Goal: Information Seeking & Learning: Learn about a topic

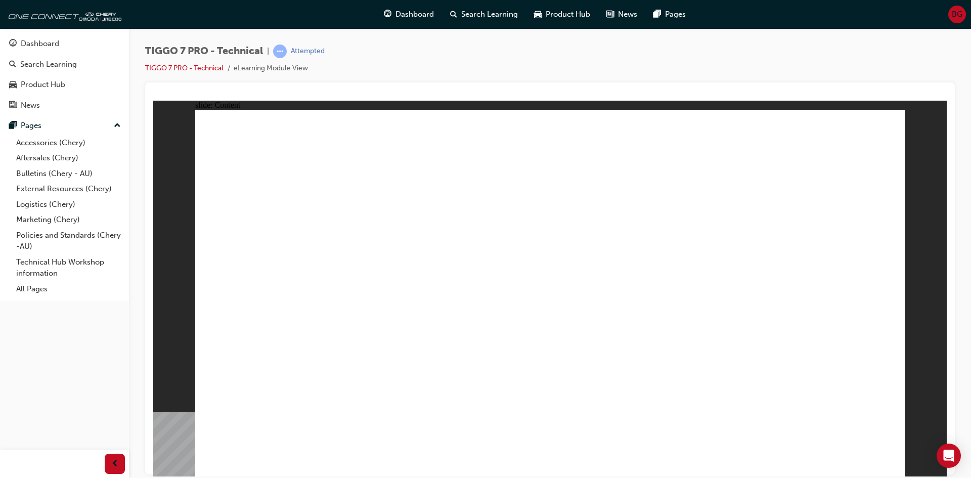
drag, startPoint x: 750, startPoint y: 193, endPoint x: 761, endPoint y: 234, distance: 42.5
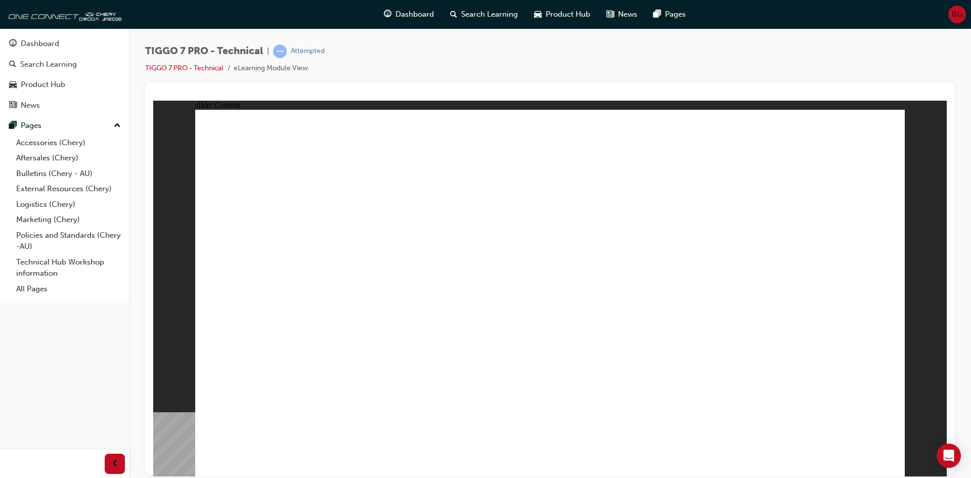
drag, startPoint x: 259, startPoint y: 317, endPoint x: 261, endPoint y: 331, distance: 13.8
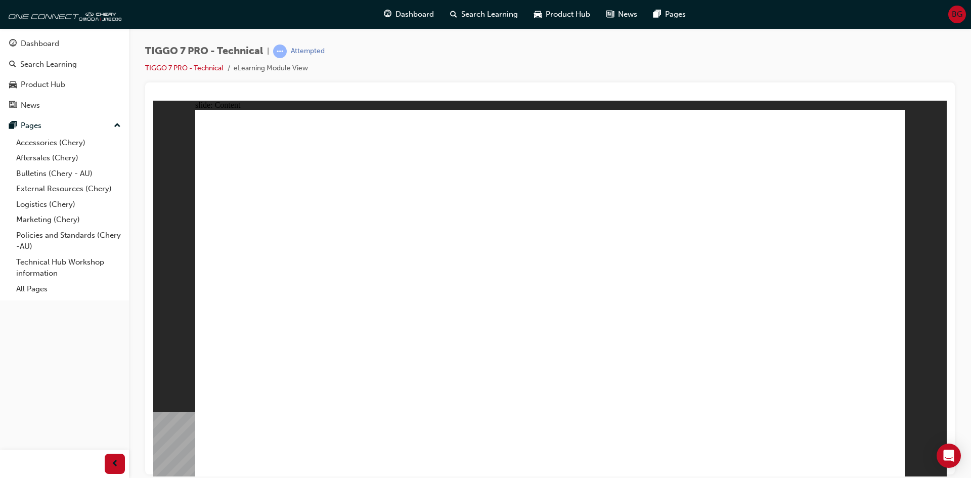
drag, startPoint x: 264, startPoint y: 342, endPoint x: 264, endPoint y: 348, distance: 6.6
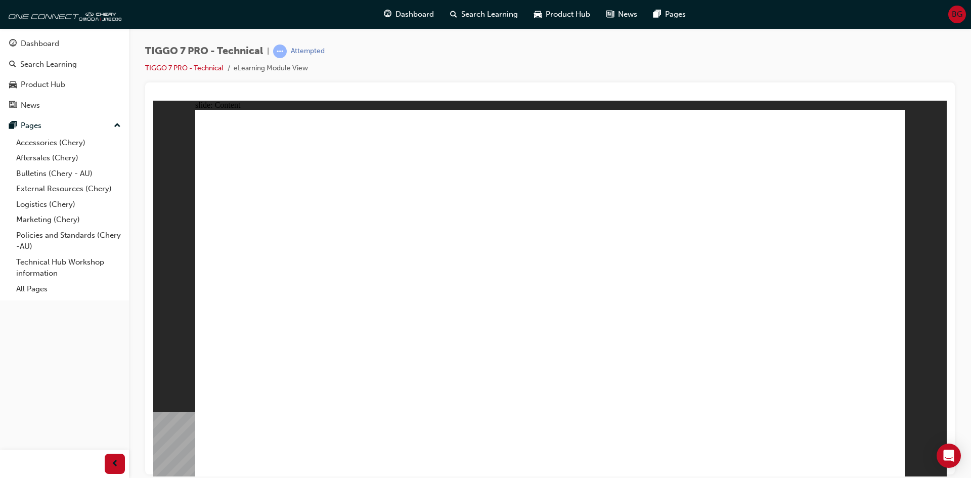
drag, startPoint x: 268, startPoint y: 227, endPoint x: 268, endPoint y: 242, distance: 15.2
drag, startPoint x: 268, startPoint y: 247, endPoint x: 269, endPoint y: 278, distance: 30.9
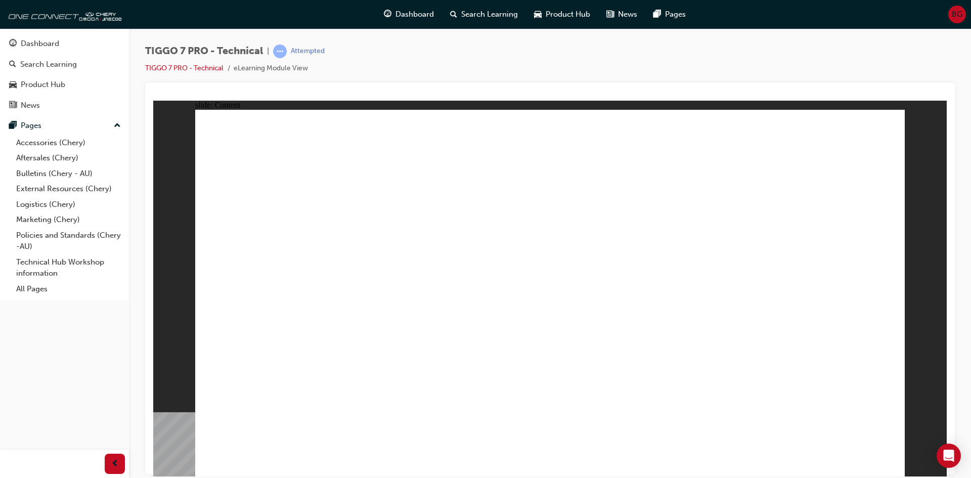
drag, startPoint x: 270, startPoint y: 291, endPoint x: 271, endPoint y: 301, distance: 10.7
drag, startPoint x: 274, startPoint y: 354, endPoint x: 279, endPoint y: 390, distance: 36.3
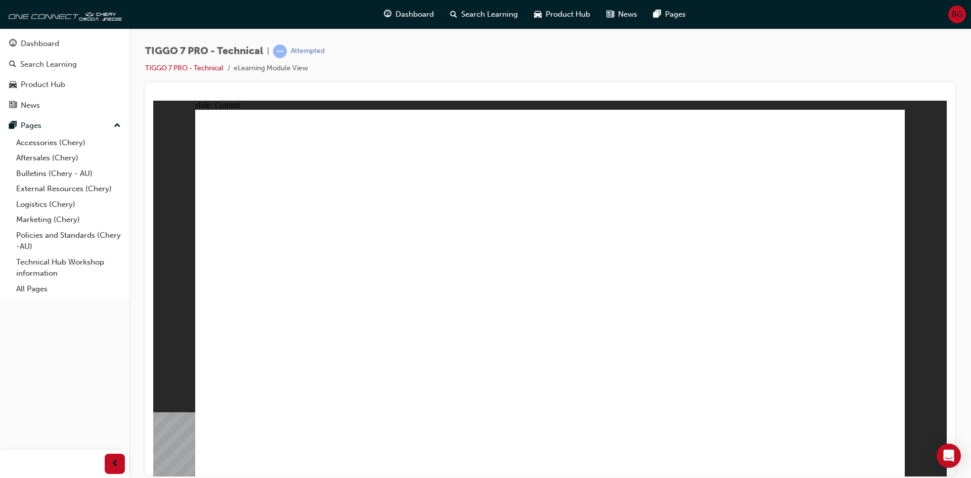
drag, startPoint x: 282, startPoint y: 394, endPoint x: 320, endPoint y: 419, distance: 45.3
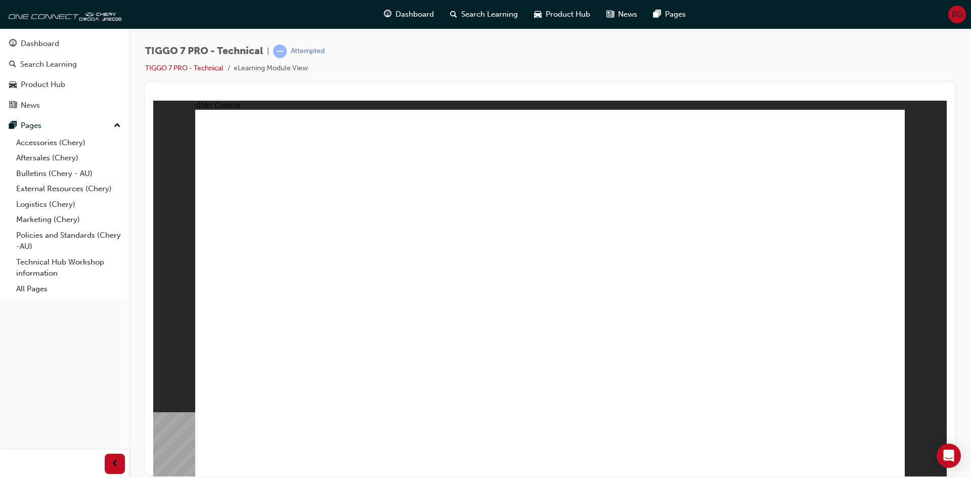
drag, startPoint x: 765, startPoint y: 361, endPoint x: 769, endPoint y: 355, distance: 7.6
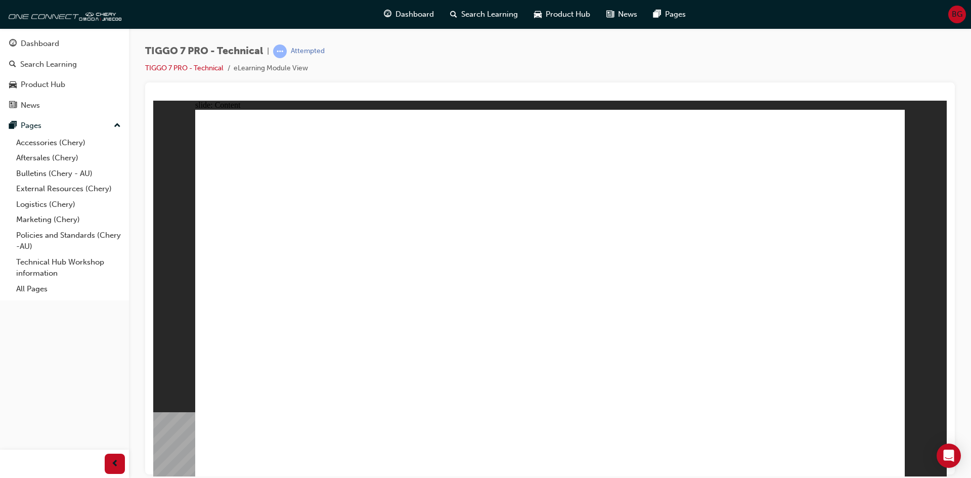
drag, startPoint x: 611, startPoint y: 418, endPoint x: 617, endPoint y: 424, distance: 8.3
drag, startPoint x: 631, startPoint y: 426, endPoint x: 584, endPoint y: 425, distance: 47.1
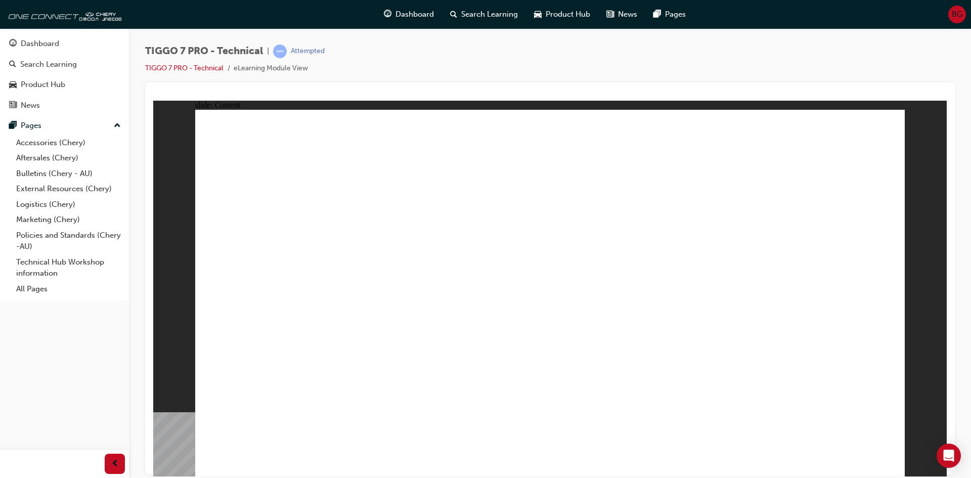
drag, startPoint x: 466, startPoint y: 416, endPoint x: 393, endPoint y: 312, distance: 127.8
drag, startPoint x: 393, startPoint y: 311, endPoint x: 406, endPoint y: 317, distance: 14.0
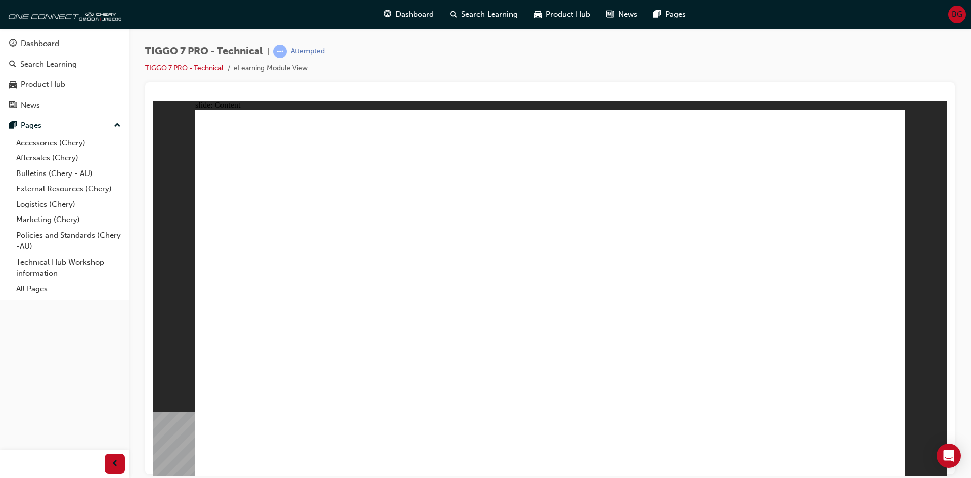
drag, startPoint x: 440, startPoint y: 329, endPoint x: 535, endPoint y: 338, distance: 95.6
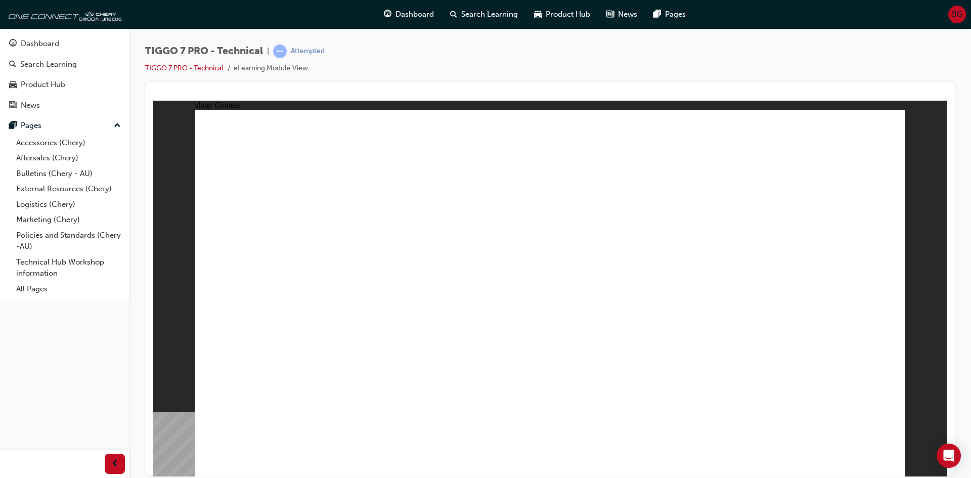
drag, startPoint x: 326, startPoint y: 321, endPoint x: 384, endPoint y: 339, distance: 61.4
drag, startPoint x: 359, startPoint y: 369, endPoint x: 360, endPoint y: 375, distance: 5.6
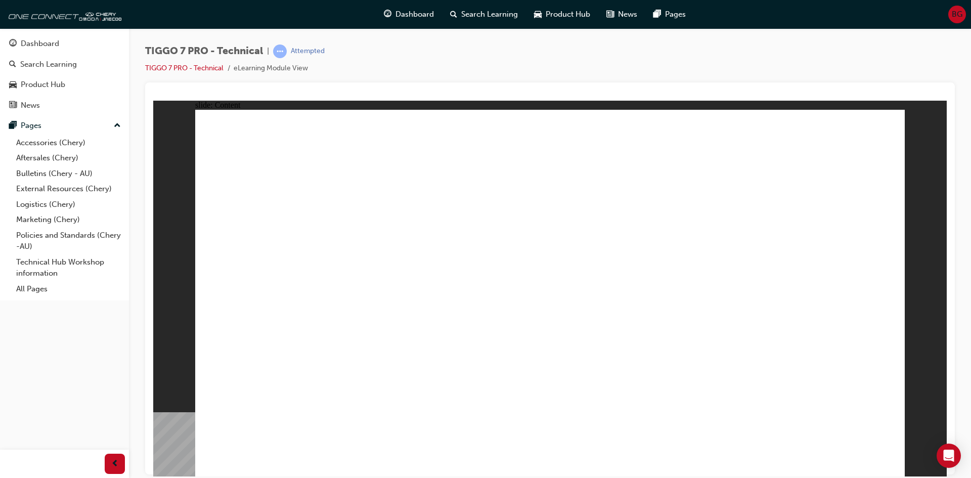
drag, startPoint x: 589, startPoint y: 296, endPoint x: 589, endPoint y: 327, distance: 30.3
drag, startPoint x: 500, startPoint y: 225, endPoint x: 315, endPoint y: 196, distance: 187.3
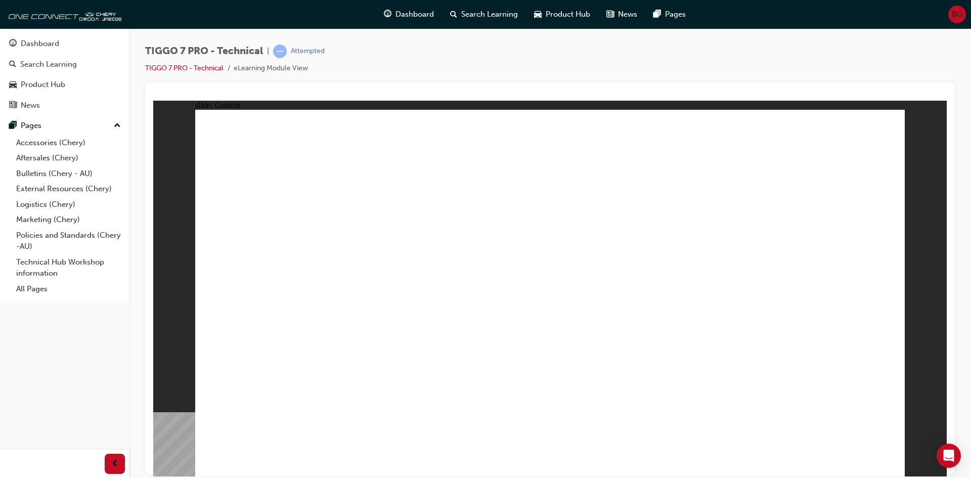
drag, startPoint x: 437, startPoint y: 314, endPoint x: 576, endPoint y: 333, distance: 140.4
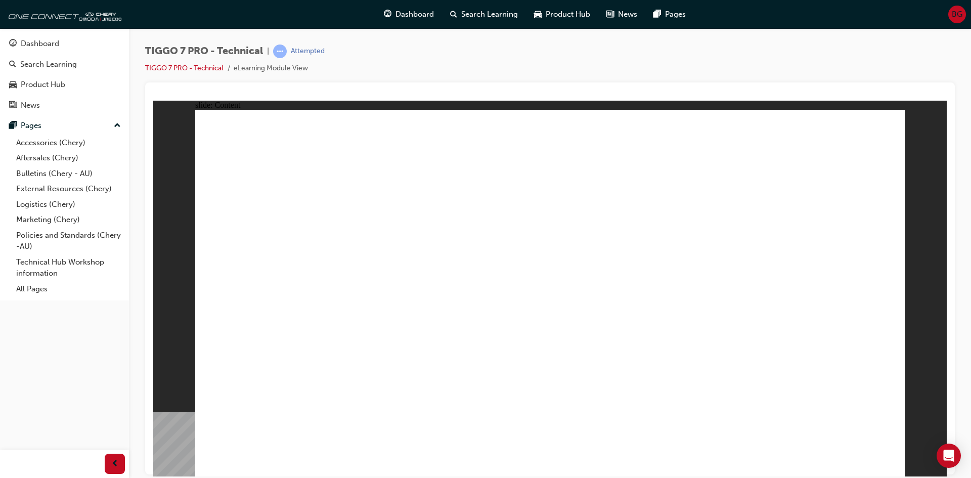
drag, startPoint x: 576, startPoint y: 333, endPoint x: 496, endPoint y: 319, distance: 81.1
drag, startPoint x: 443, startPoint y: 310, endPoint x: 638, endPoint y: 355, distance: 200.0
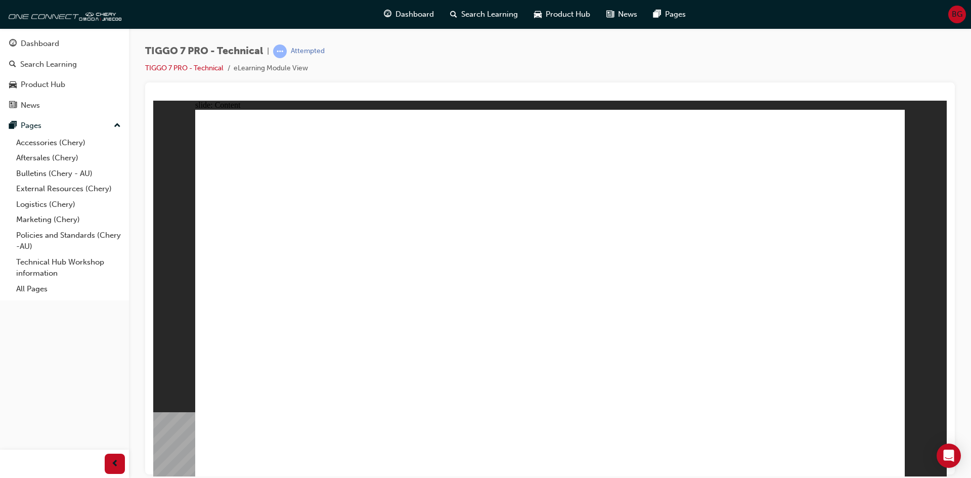
drag, startPoint x: 686, startPoint y: 417, endPoint x: 739, endPoint y: 402, distance: 55.9
drag, startPoint x: 718, startPoint y: 315, endPoint x: 705, endPoint y: 303, distance: 17.6
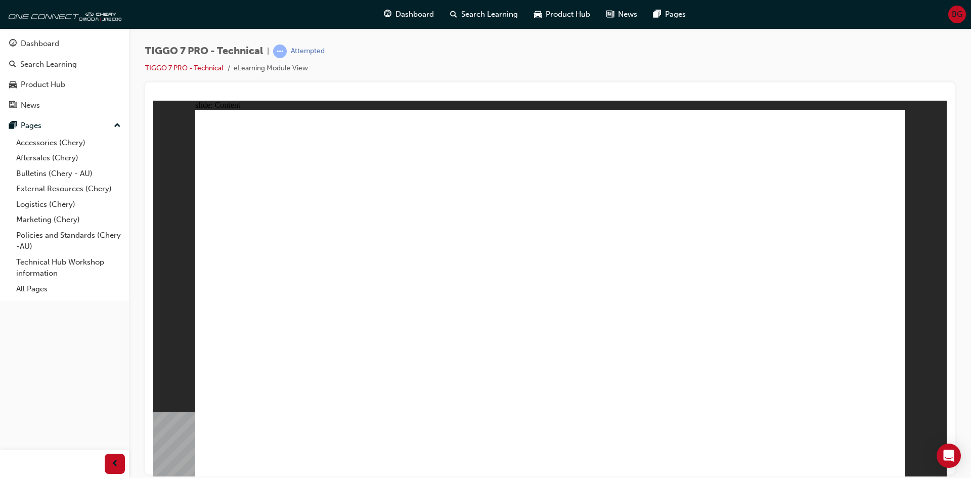
type input "3"
type input "7"
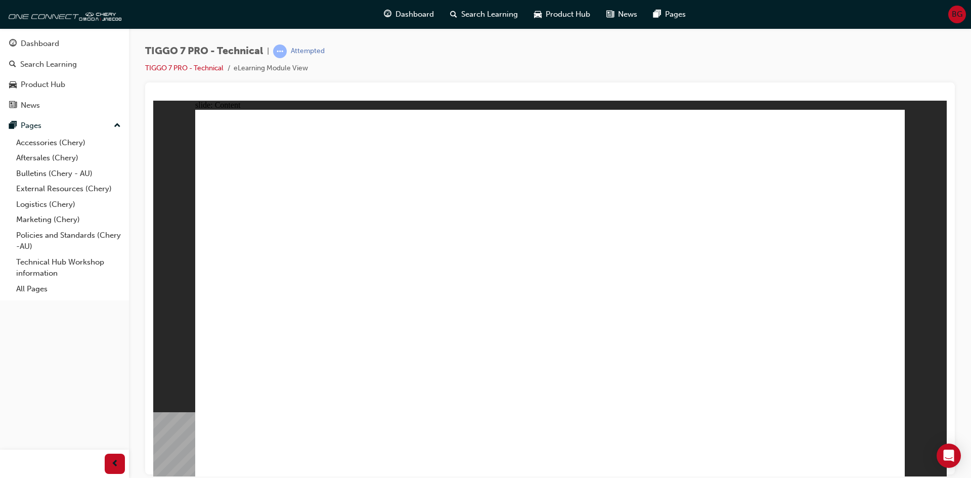
type input "3"
type input "7"
type input "3"
type input "7"
type input "4"
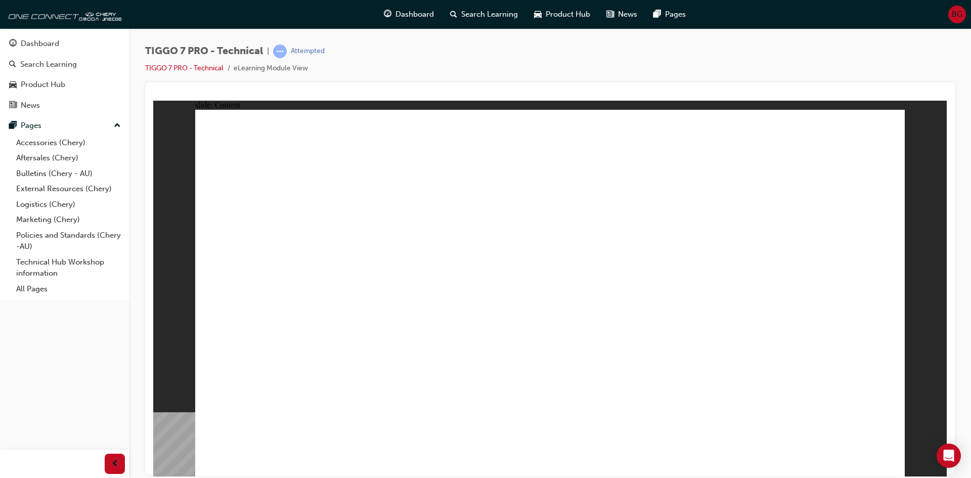
type input "7"
type input "4"
type input "7"
type input "4"
type input "6"
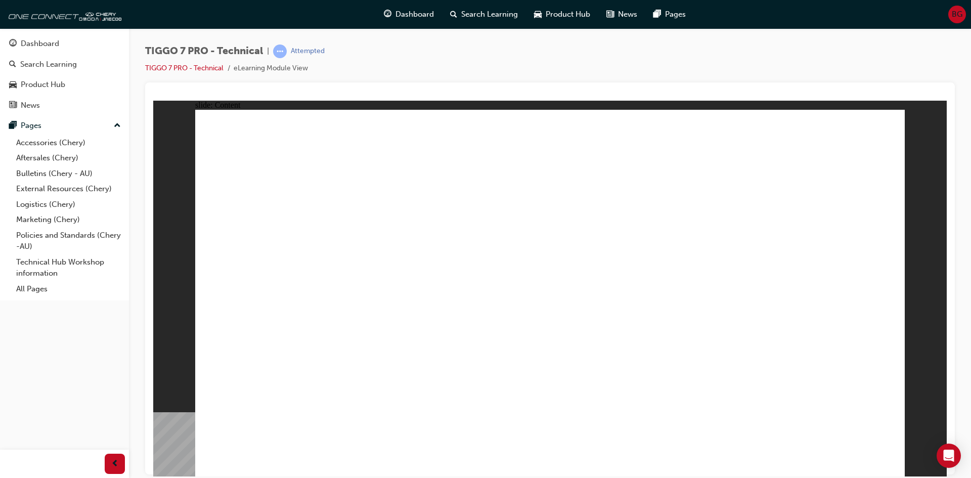
type input "4"
type input "5"
type input "4"
type input "5"
type input "4"
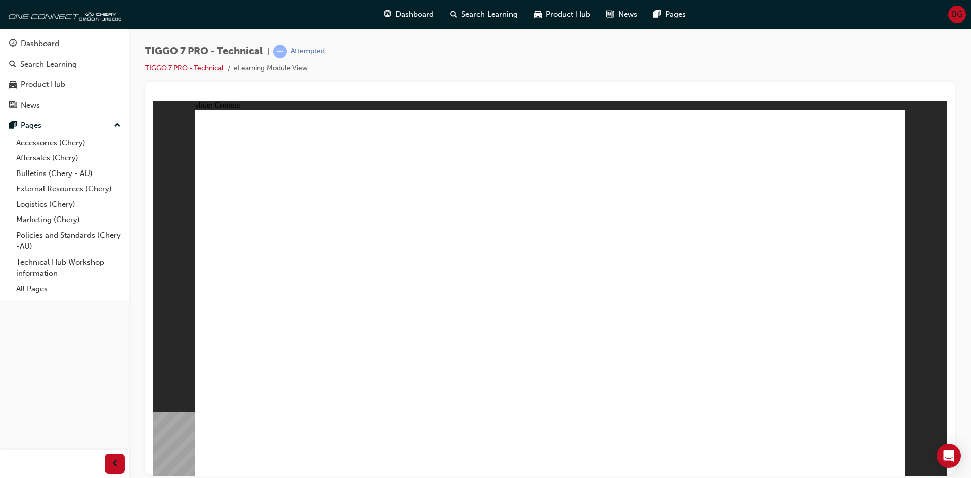
type input "5"
type input "4"
type input "5"
type input "4"
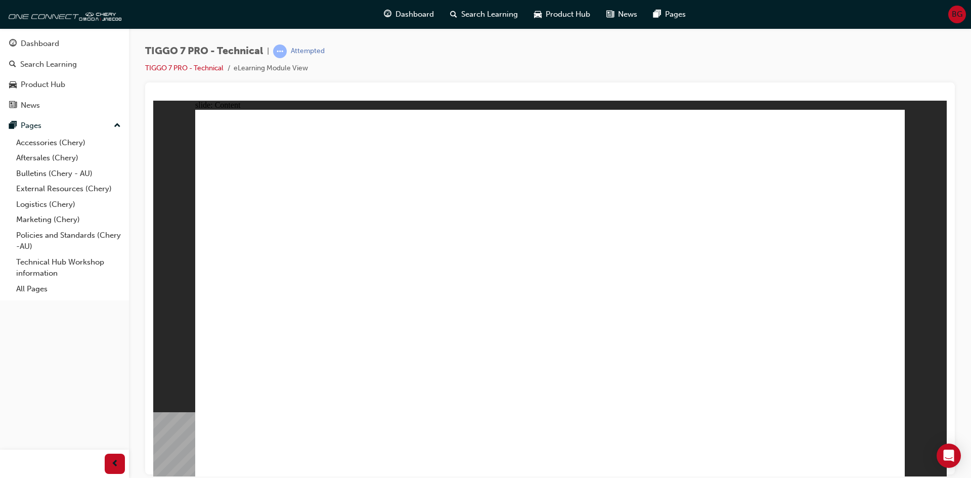
type input "4"
type input "5"
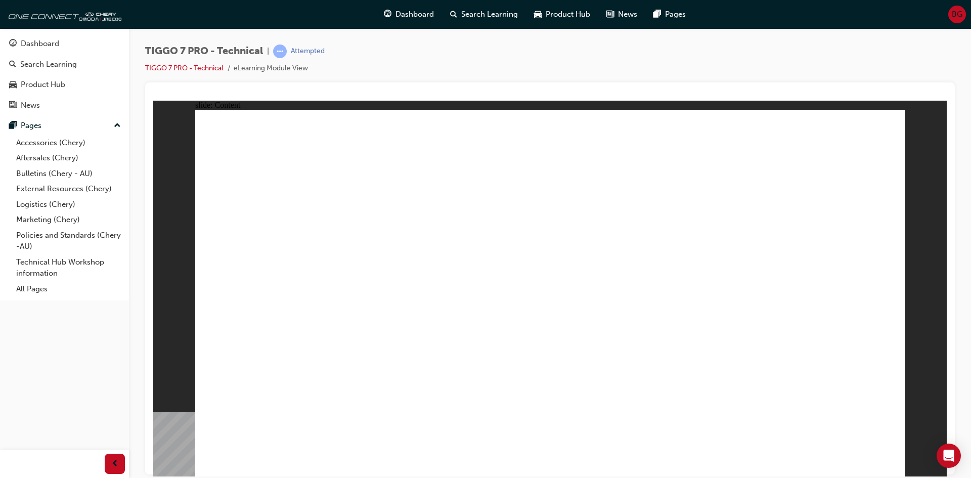
type input "5"
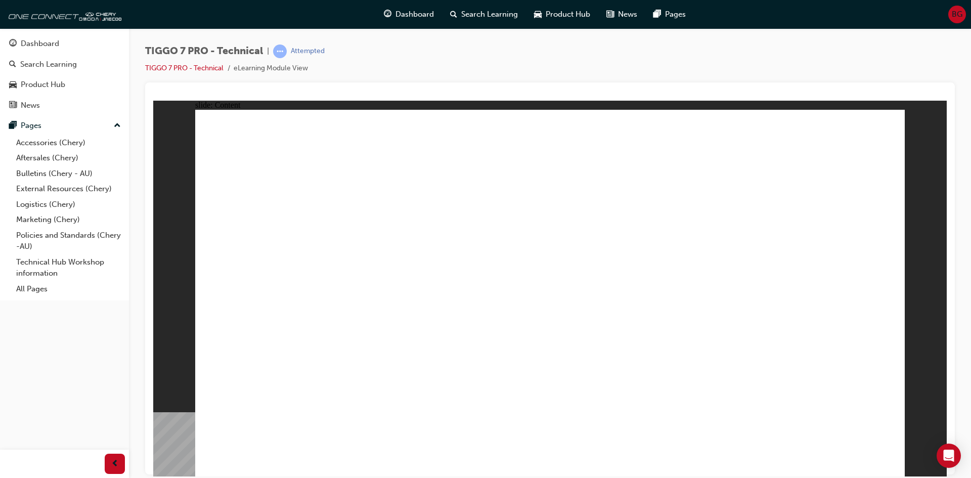
drag, startPoint x: 648, startPoint y: 319, endPoint x: 648, endPoint y: 326, distance: 7.1
type input "7"
type input "3"
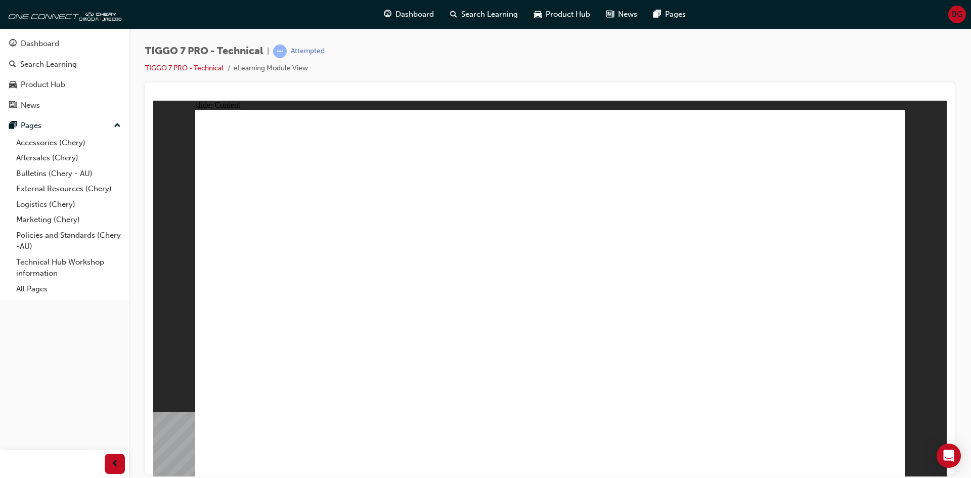
type input "8"
type input "4"
type input "53"
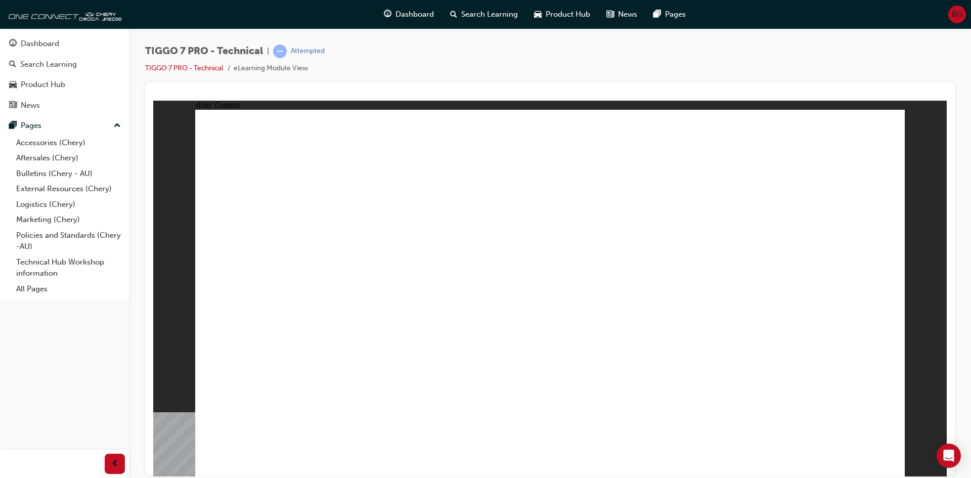
type input "3"
type input "53"
type input "3"
type input "53"
type input "3"
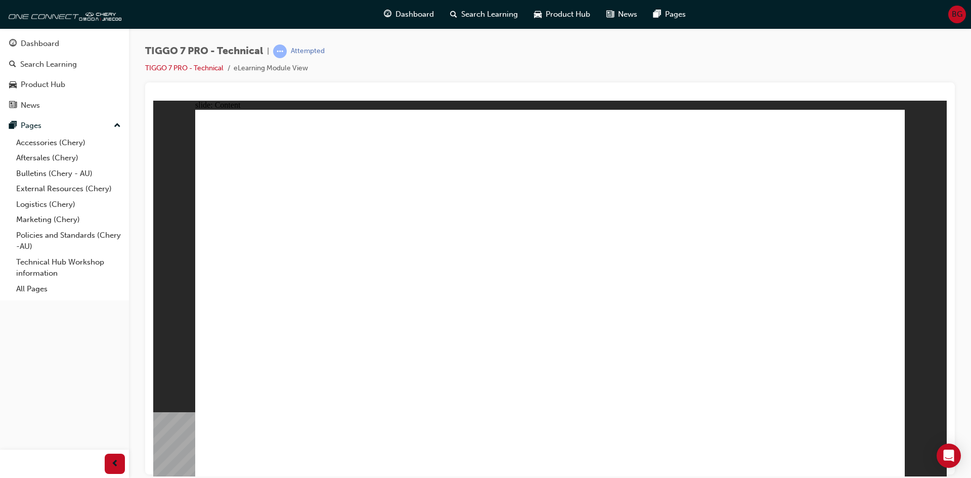
type input "53"
type input "4"
type input "53"
type input "4"
type input "53"
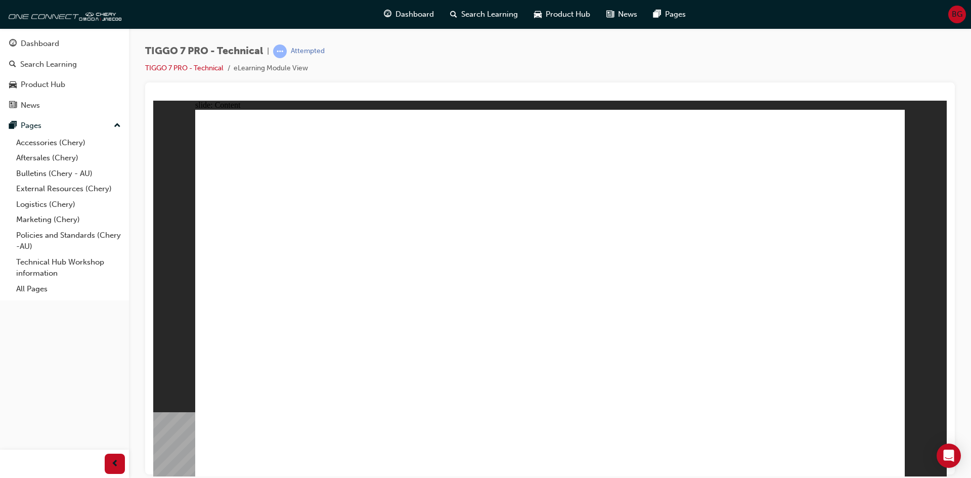
type input "5"
type input "53"
type input "5"
type input "53"
type input "5"
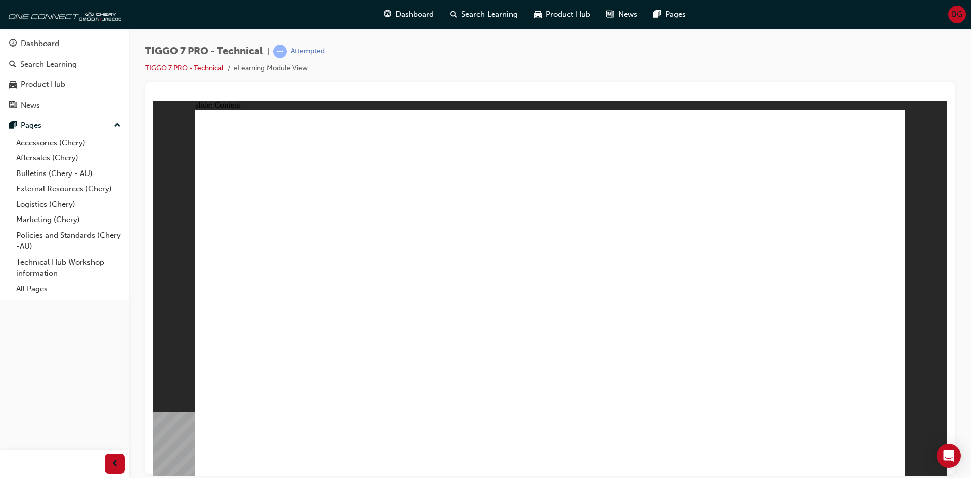
type input "54"
type input "5"
type input "54"
type input "6"
type input "54"
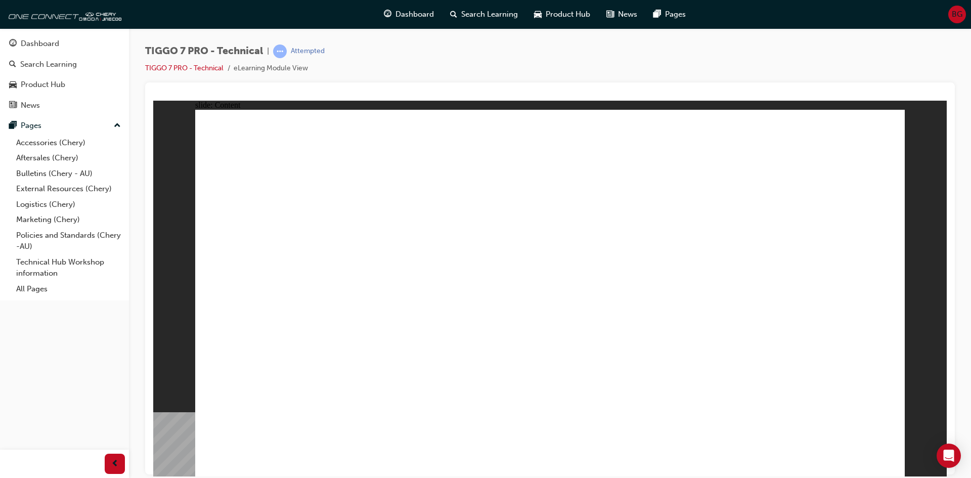
type input "6"
drag, startPoint x: 649, startPoint y: 332, endPoint x: 650, endPoint y: 323, distance: 8.7
type input "117"
type input "5"
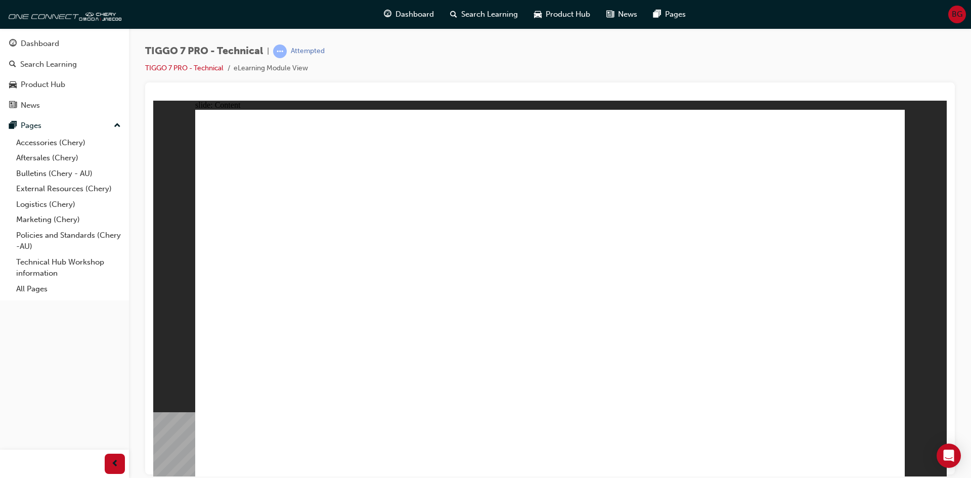
type input "117"
type input "5"
type input "117"
type input "5"
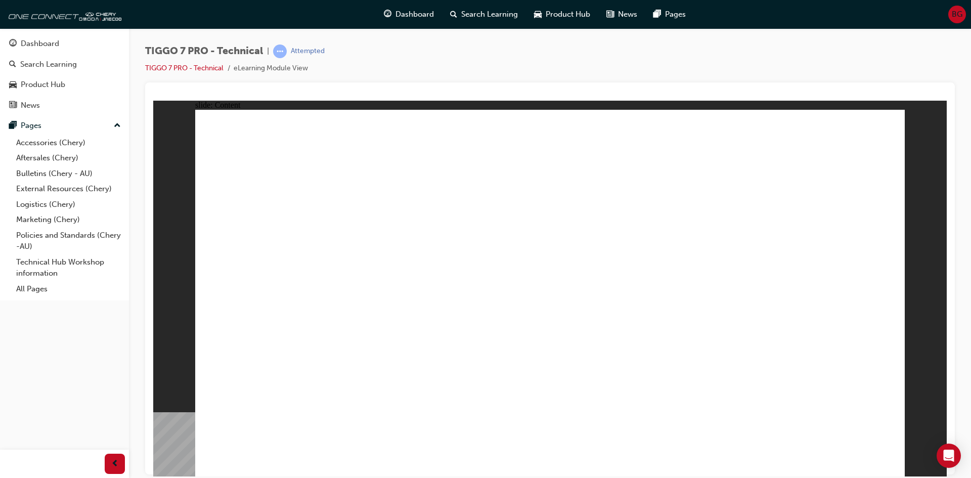
drag, startPoint x: 593, startPoint y: 340, endPoint x: 600, endPoint y: 342, distance: 7.4
type input "591"
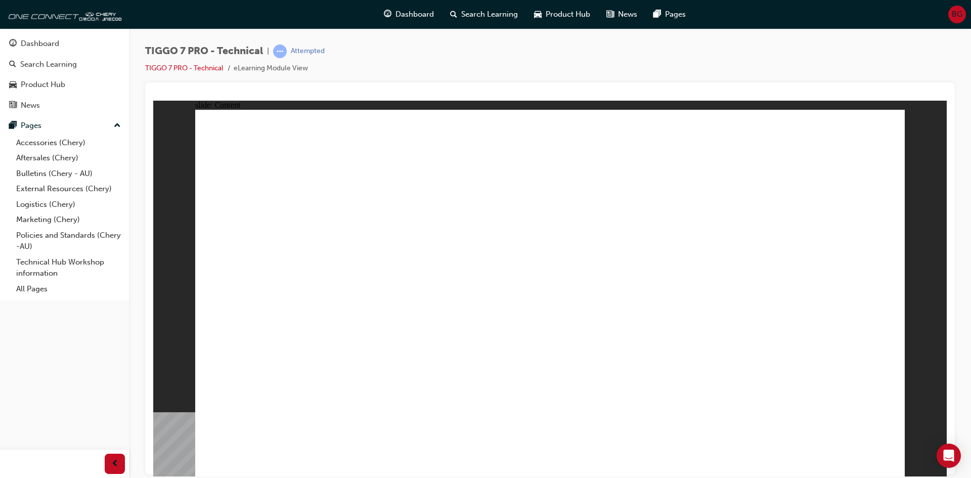
drag, startPoint x: 464, startPoint y: 385, endPoint x: 477, endPoint y: 379, distance: 15.2
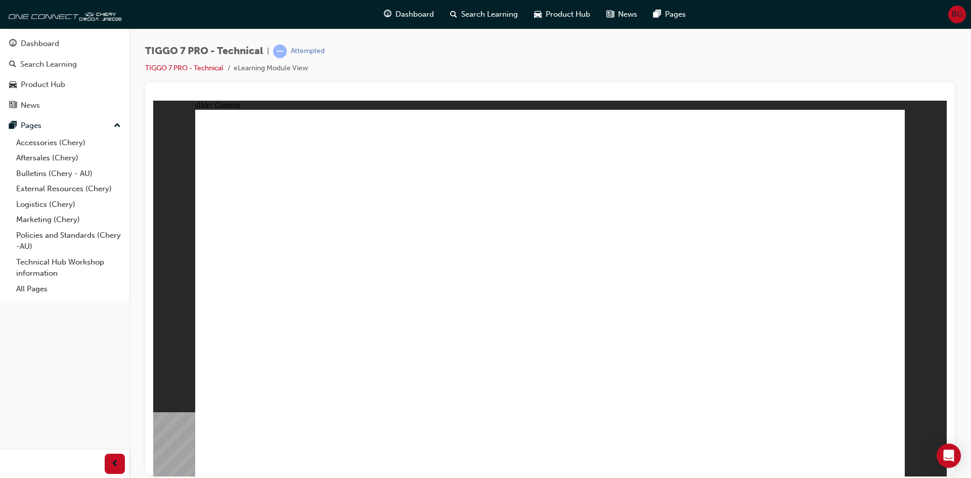
drag, startPoint x: 326, startPoint y: 427, endPoint x: 507, endPoint y: 356, distance: 194.6
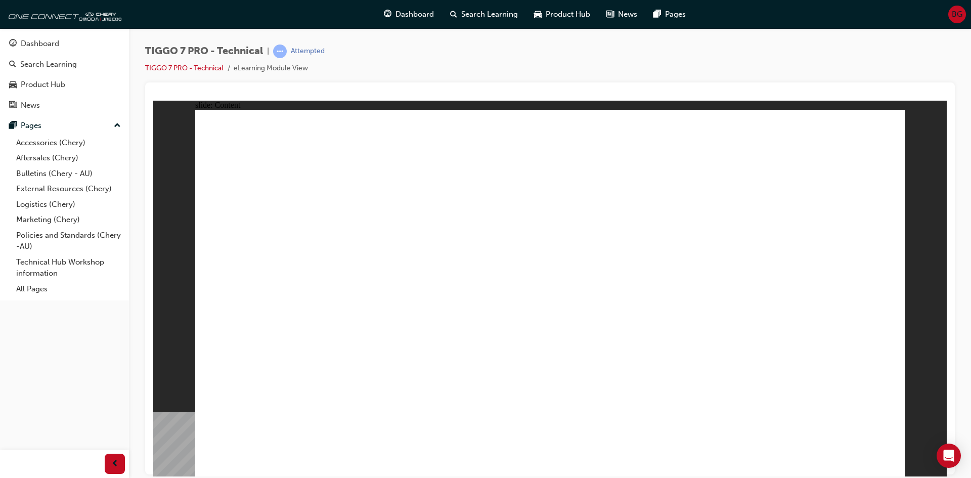
drag, startPoint x: 707, startPoint y: 271, endPoint x: 454, endPoint y: 286, distance: 253.3
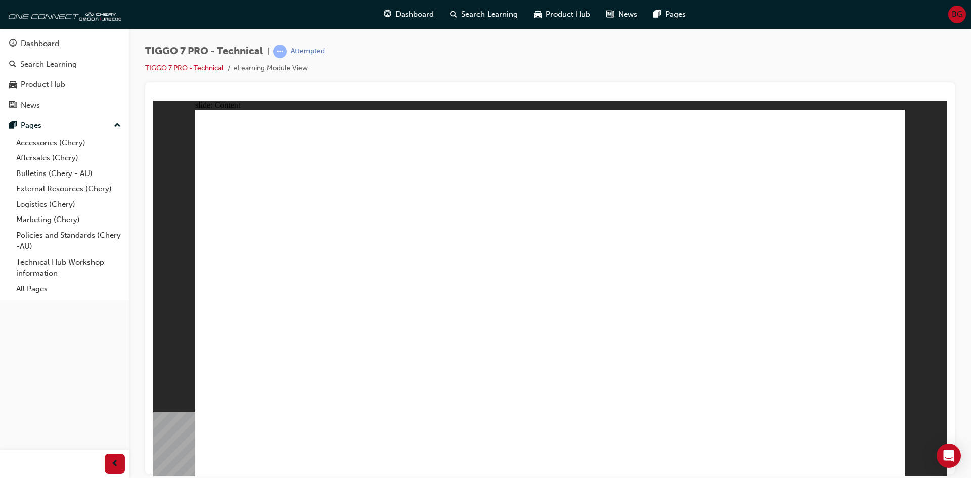
drag, startPoint x: 773, startPoint y: 157, endPoint x: 778, endPoint y: 157, distance: 5.6
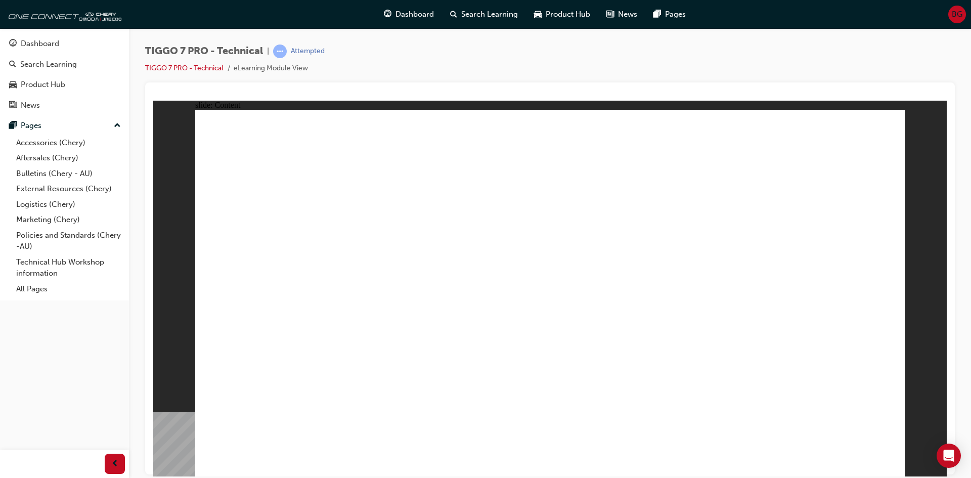
type input "10"
